Goal: Use online tool/utility: Utilize a website feature to perform a specific function

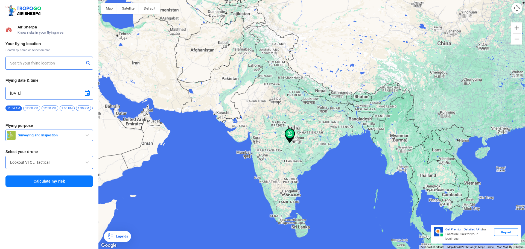
type input "[STREET_ADDRESS]"
click at [43, 62] on input "[STREET_ADDRESS]" at bounding box center [47, 63] width 74 height 7
click at [44, 62] on input "[STREET_ADDRESS]" at bounding box center [47, 63] width 74 height 7
click at [45, 62] on input "[STREET_ADDRESS]" at bounding box center [47, 63] width 74 height 7
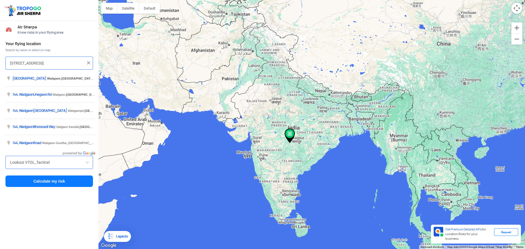
click at [57, 63] on input "[STREET_ADDRESS]" at bounding box center [47, 63] width 74 height 7
click at [58, 63] on input "[STREET_ADDRESS]" at bounding box center [47, 63] width 74 height 7
click at [89, 62] on img at bounding box center [88, 62] width 5 height 5
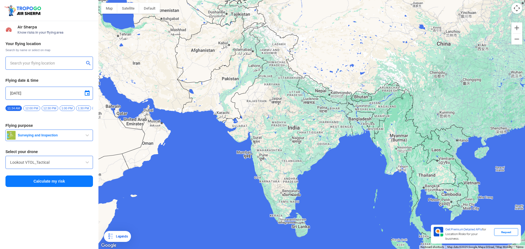
click at [50, 65] on input "text" at bounding box center [47, 63] width 74 height 7
type input "t"
type input "h"
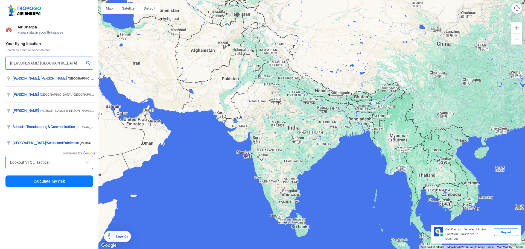
type input "[PERSON_NAME] [GEOGRAPHIC_DATA]"
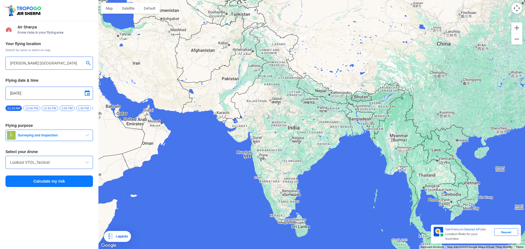
click at [62, 184] on button "Calculate my risk" at bounding box center [49, 181] width 88 height 11
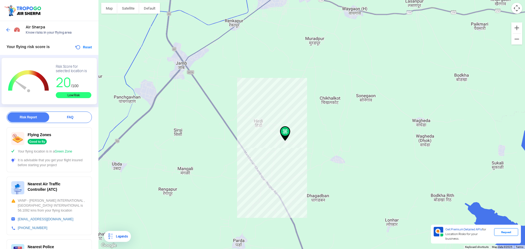
drag, startPoint x: 19, startPoint y: 83, endPoint x: 41, endPoint y: 79, distance: 22.1
click at [41, 79] on g "L Zoom Out" at bounding box center [29, 82] width 46 height 34
drag, startPoint x: 54, startPoint y: 86, endPoint x: 60, endPoint y: 93, distance: 9.1
click at [60, 93] on div "L Zoom Out Chart created using amCharts library Risk Score for selected locatio…" at bounding box center [47, 81] width 90 height 42
click at [66, 95] on div "Low Risk" at bounding box center [74, 95] width 36 height 6
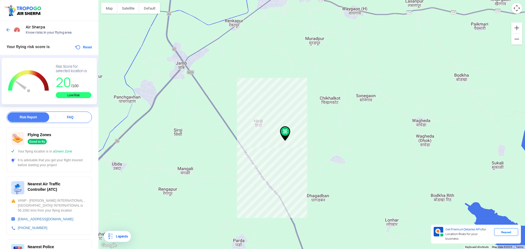
click at [50, 90] on rect "Chart" at bounding box center [29, 82] width 46 height 34
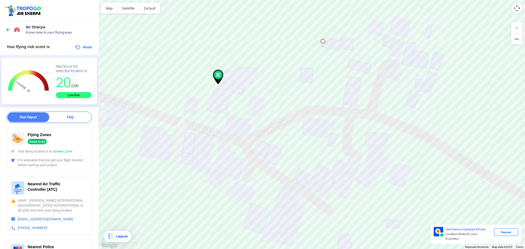
drag, startPoint x: 213, startPoint y: 80, endPoint x: 220, endPoint y: 99, distance: 20.2
click at [220, 99] on div at bounding box center [312, 124] width 427 height 249
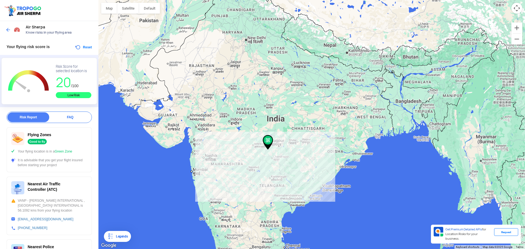
click at [8, 30] on img at bounding box center [7, 29] width 5 height 5
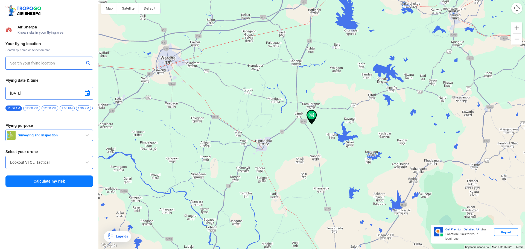
click at [63, 61] on input "text" at bounding box center [47, 63] width 74 height 7
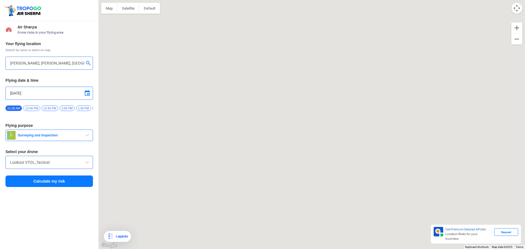
type input "[PERSON_NAME][GEOGRAPHIC_DATA], [GEOGRAPHIC_DATA]"
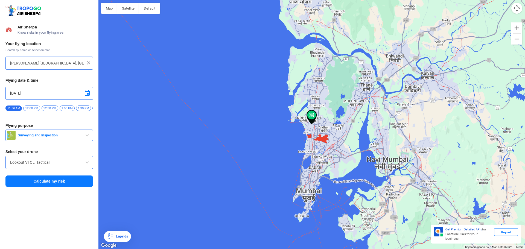
click at [42, 184] on button "Calculate my risk" at bounding box center [49, 181] width 88 height 11
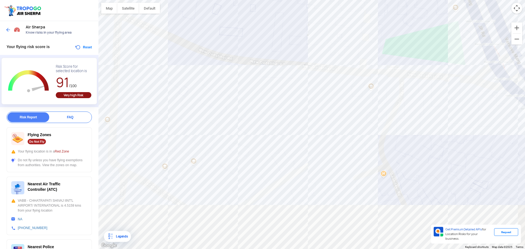
drag, startPoint x: 260, startPoint y: 176, endPoint x: 253, endPoint y: 65, distance: 111.3
click at [253, 65] on div at bounding box center [312, 124] width 427 height 249
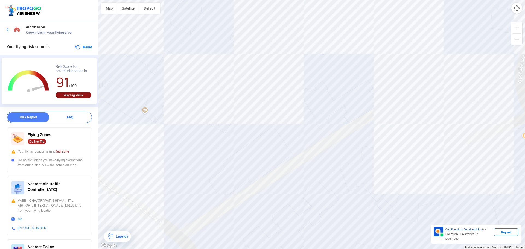
drag, startPoint x: 243, startPoint y: 127, endPoint x: 244, endPoint y: 93, distance: 33.4
click at [244, 93] on div at bounding box center [312, 124] width 427 height 249
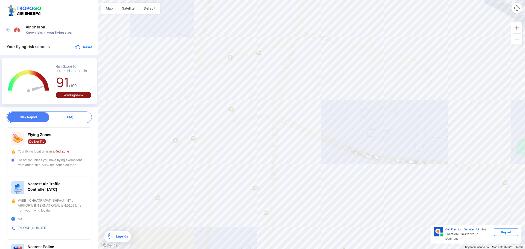
drag, startPoint x: 437, startPoint y: 174, endPoint x: 267, endPoint y: 90, distance: 189.8
click at [267, 90] on div at bounding box center [312, 124] width 427 height 249
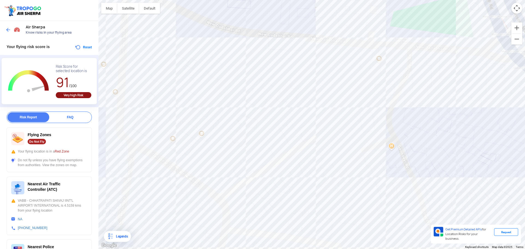
drag, startPoint x: 281, startPoint y: 187, endPoint x: 265, endPoint y: 131, distance: 58.0
click at [265, 131] on div at bounding box center [312, 124] width 427 height 249
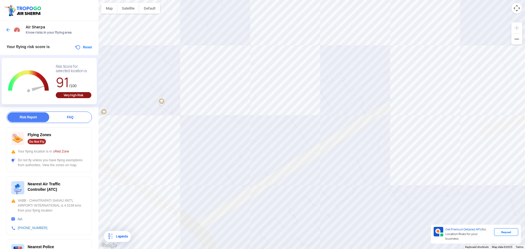
drag, startPoint x: 257, startPoint y: 174, endPoint x: 248, endPoint y: 99, distance: 75.9
click at [248, 99] on div at bounding box center [312, 124] width 427 height 249
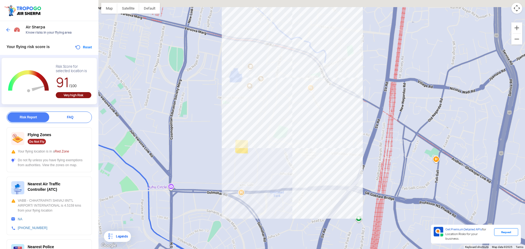
drag, startPoint x: 314, startPoint y: 74, endPoint x: 277, endPoint y: 122, distance: 60.5
click at [277, 122] on div at bounding box center [312, 124] width 427 height 249
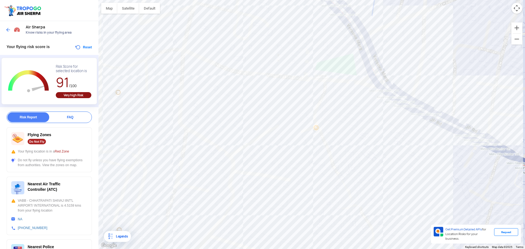
drag, startPoint x: 261, startPoint y: 146, endPoint x: 243, endPoint y: 102, distance: 48.2
click at [243, 102] on div at bounding box center [312, 124] width 427 height 249
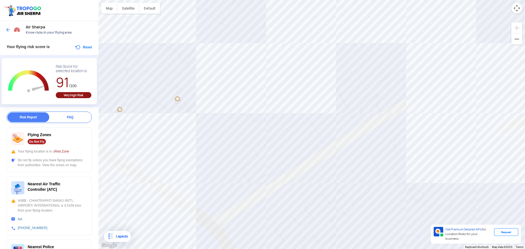
drag, startPoint x: 262, startPoint y: 166, endPoint x: 224, endPoint y: 84, distance: 89.6
click at [225, 85] on div at bounding box center [312, 124] width 427 height 249
click at [176, 98] on div at bounding box center [312, 124] width 427 height 249
click at [269, 99] on div at bounding box center [312, 124] width 427 height 249
drag, startPoint x: 299, startPoint y: 139, endPoint x: 235, endPoint y: 61, distance: 101.5
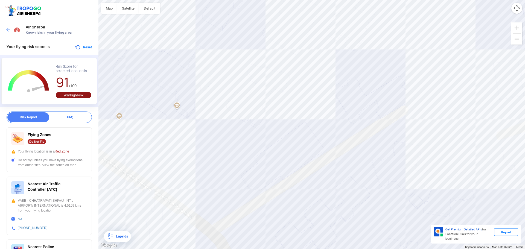
click at [235, 61] on div at bounding box center [312, 124] width 427 height 249
